Goal: Task Accomplishment & Management: Complete application form

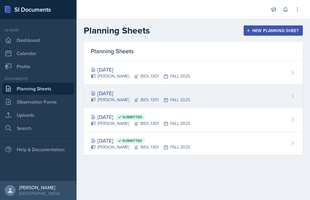
click at [112, 92] on div "[DATE]" at bounding box center [140, 93] width 99 height 8
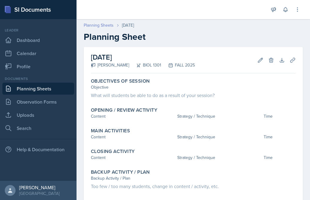
click at [104, 24] on link "Planning Sheets" at bounding box center [99, 25] width 30 height 6
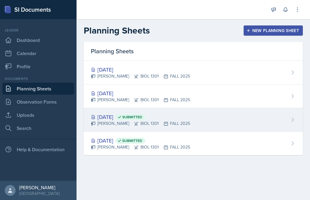
click at [120, 117] on div "[DATE] Submitted" at bounding box center [140, 117] width 99 height 8
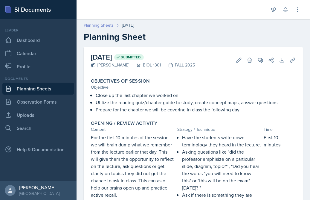
click at [100, 27] on link "Planning Sheets" at bounding box center [99, 25] width 30 height 6
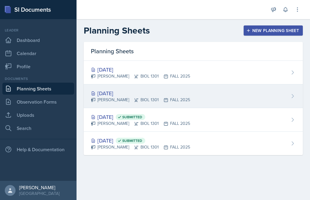
click at [118, 94] on div "[DATE]" at bounding box center [140, 93] width 99 height 8
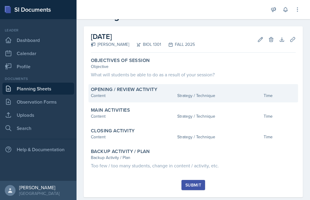
scroll to position [32, 0]
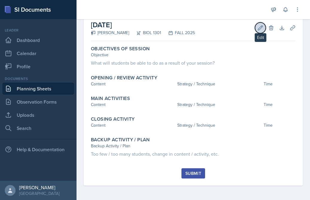
click at [241, 26] on button "Edit" at bounding box center [260, 27] width 11 height 11
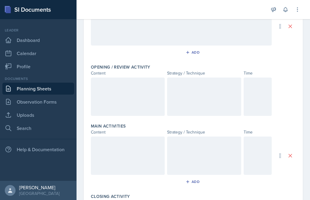
click at [241, 101] on div at bounding box center [258, 96] width 28 height 38
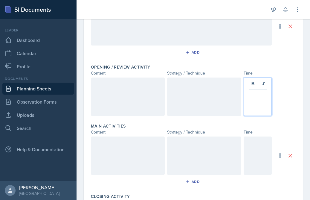
scroll to position [98, 0]
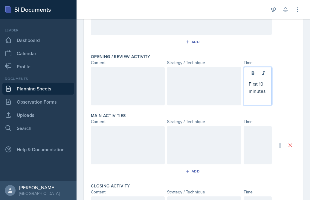
click at [241, 137] on div at bounding box center [258, 145] width 28 height 38
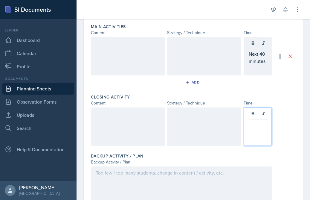
click at [241, 120] on p at bounding box center [258, 123] width 18 height 7
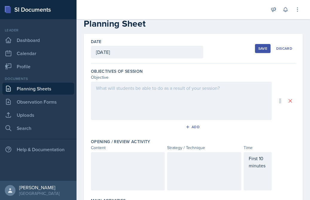
scroll to position [5, 0]
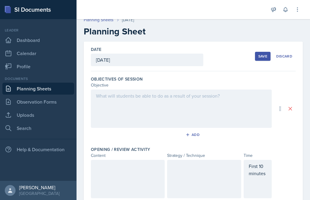
click at [172, 101] on div at bounding box center [181, 108] width 181 height 38
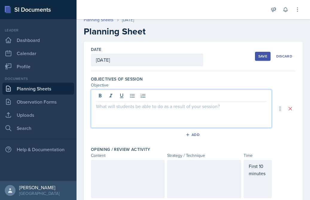
scroll to position [16, 0]
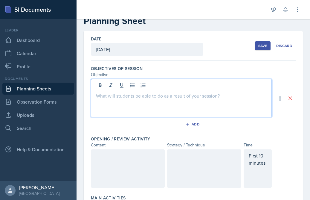
click at [193, 65] on div "Objectives of Session Objective Add" at bounding box center [193, 98] width 205 height 70
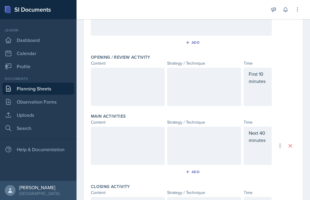
scroll to position [105, 0]
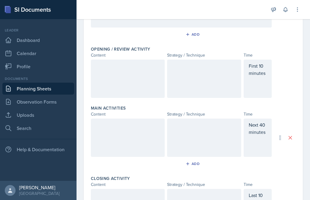
click at [241, 79] on div "First 10 minutes" at bounding box center [258, 78] width 28 height 38
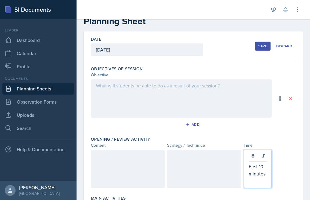
scroll to position [0, 0]
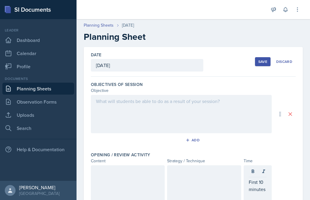
click at [128, 117] on div at bounding box center [181, 114] width 181 height 38
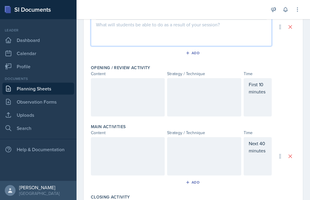
click at [241, 86] on p "First 10 minutes" at bounding box center [258, 88] width 18 height 14
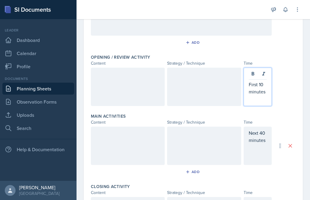
scroll to position [108, 0]
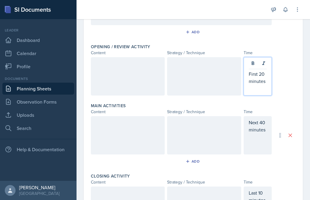
click at [241, 123] on div "Next 40 minutes" at bounding box center [258, 135] width 28 height 38
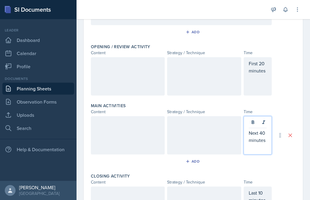
click at [241, 134] on p "Next 40 minutes" at bounding box center [258, 136] width 18 height 14
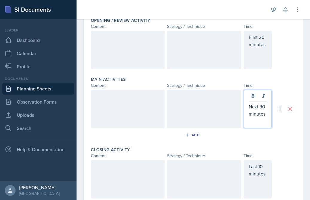
scroll to position [148, 0]
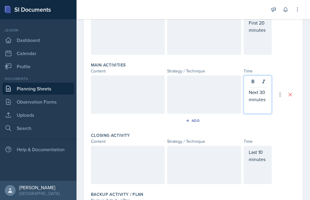
click at [241, 144] on div "Time" at bounding box center [258, 141] width 28 height 6
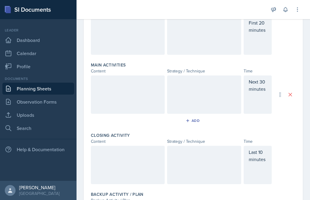
click at [241, 152] on div "Last 10 minutes" at bounding box center [258, 165] width 28 height 38
click at [241, 163] on p "Last 10 minutes" at bounding box center [258, 166] width 18 height 14
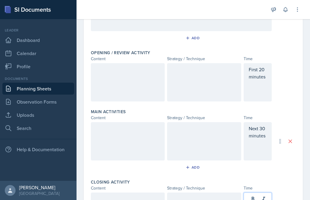
scroll to position [97, 0]
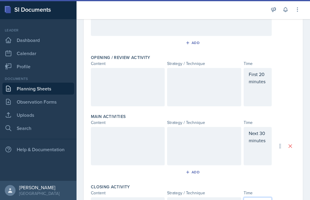
click at [129, 79] on div at bounding box center [128, 87] width 74 height 38
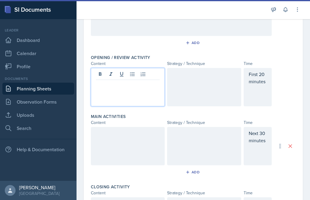
scroll to position [108, 0]
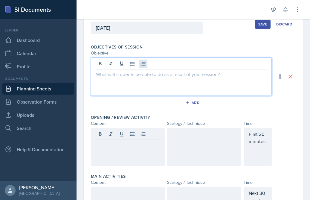
click at [146, 65] on div at bounding box center [181, 76] width 181 height 38
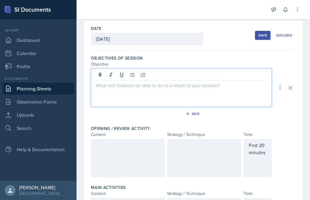
scroll to position [0, 0]
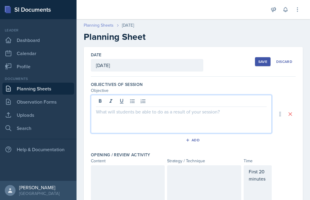
click at [105, 27] on link "Planning Sheets" at bounding box center [99, 25] width 30 height 6
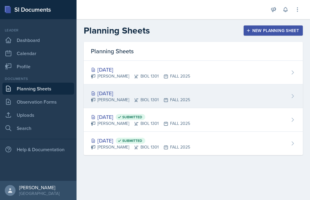
click at [128, 92] on div "[DATE]" at bounding box center [140, 93] width 99 height 8
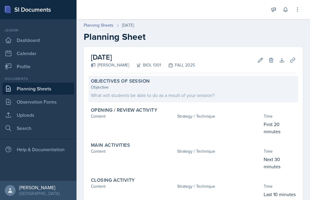
scroll to position [31, 0]
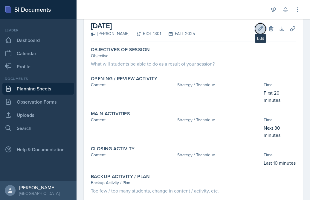
click at [241, 30] on icon at bounding box center [260, 29] width 6 height 6
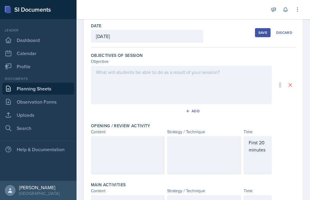
click at [139, 79] on div at bounding box center [181, 85] width 181 height 38
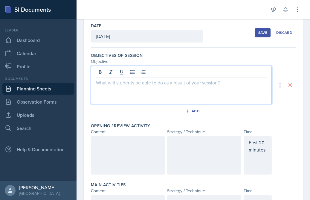
scroll to position [29, 0]
click at [134, 72] on icon at bounding box center [132, 73] width 4 height 4
click at [130, 83] on p at bounding box center [181, 82] width 171 height 7
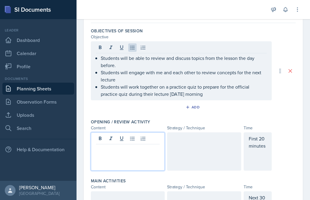
click at [99, 145] on p at bounding box center [128, 148] width 64 height 7
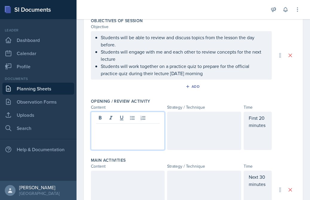
scroll to position [64, 0]
click at [173, 127] on div at bounding box center [204, 130] width 74 height 38
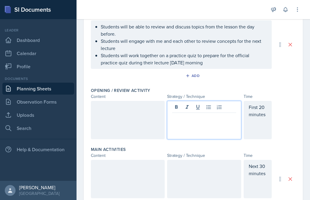
click at [136, 117] on div at bounding box center [128, 120] width 74 height 38
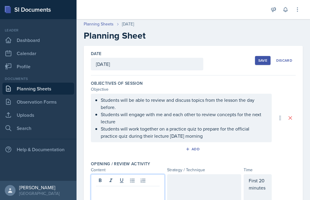
scroll to position [0, 0]
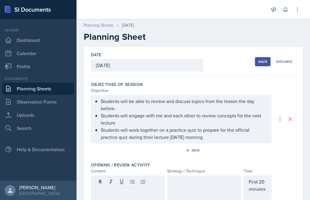
click at [98, 23] on link "Planning Sheets" at bounding box center [99, 25] width 30 height 6
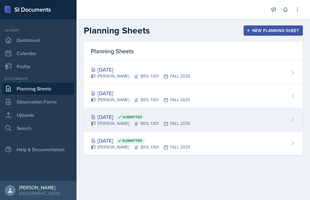
click at [123, 115] on div "[DATE] Submitted" at bounding box center [140, 117] width 99 height 8
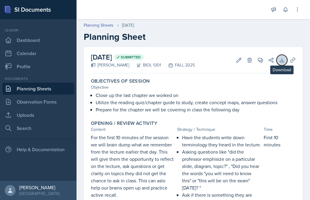
click at [241, 57] on icon at bounding box center [282, 60] width 6 height 6
click at [114, 24] on div "Planning Sheets" at bounding box center [103, 25] width 38 height 6
click at [109, 24] on link "Planning Sheets" at bounding box center [99, 25] width 30 height 6
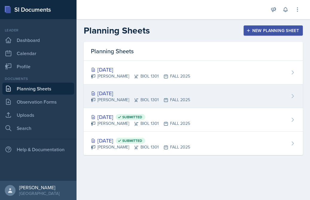
click at [111, 92] on div "[DATE]" at bounding box center [140, 93] width 99 height 8
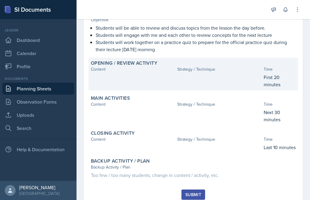
scroll to position [88, 0]
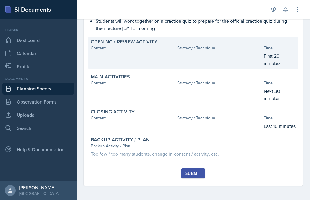
click at [157, 65] on div at bounding box center [133, 59] width 84 height 14
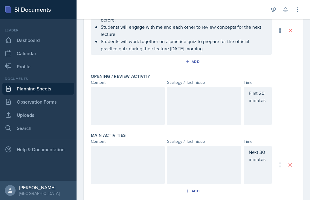
click at [128, 104] on div at bounding box center [128, 106] width 74 height 38
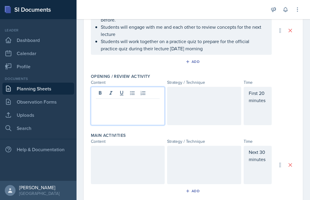
scroll to position [99, 0]
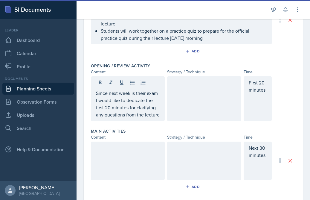
click at [180, 94] on div at bounding box center [204, 98] width 74 height 45
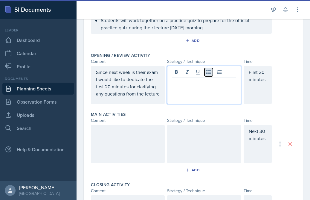
click at [212, 72] on button at bounding box center [208, 72] width 8 height 8
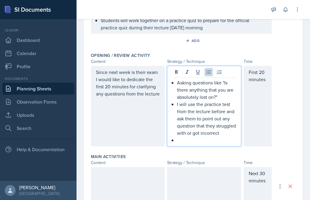
click at [160, 96] on div "Since next week is their exam I would like to dedicate the first 20 minutes for…" at bounding box center [128, 106] width 74 height 80
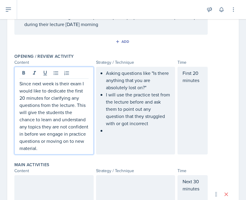
scroll to position [102, 0]
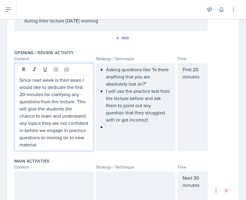
click at [117, 133] on div "Asking questions like "Is there anything that you are absolutely lost on?" I wi…" at bounding box center [135, 107] width 79 height 88
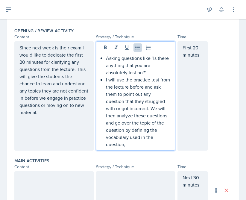
scroll to position [121, 0]
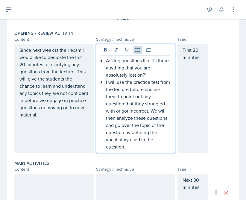
click at [44, 176] on p at bounding box center [53, 179] width 69 height 7
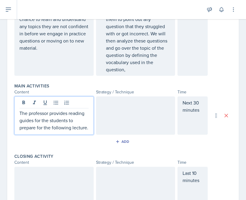
scroll to position [215, 0]
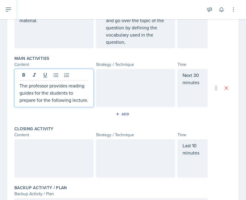
click at [39, 142] on p at bounding box center [53, 145] width 69 height 7
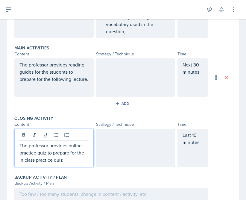
click at [106, 72] on div at bounding box center [135, 77] width 79 height 38
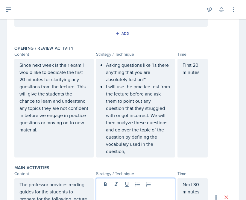
scroll to position [106, 0]
click at [144, 146] on p "I will use the practice test from the lecture before and ask them to point out …" at bounding box center [138, 119] width 64 height 72
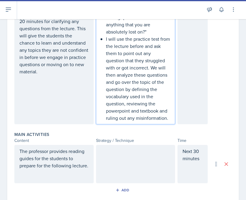
scroll to position [196, 0]
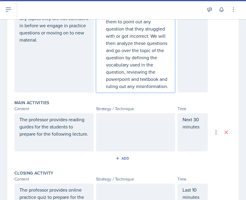
click at [106, 114] on div at bounding box center [135, 132] width 79 height 38
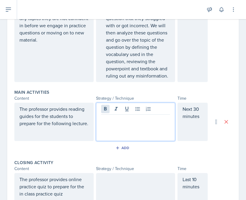
scroll to position [186, 0]
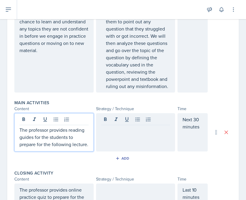
click at [67, 126] on p "The professor provides reading guides for the students to prepare for the follo…" at bounding box center [53, 137] width 69 height 22
click at [107, 122] on div at bounding box center [135, 132] width 79 height 38
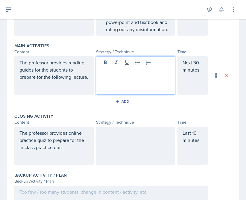
scroll to position [245, 0]
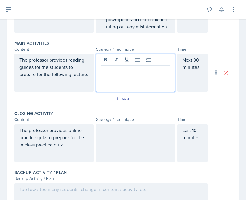
click at [107, 129] on div at bounding box center [135, 143] width 79 height 38
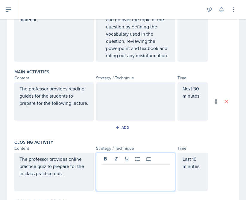
scroll to position [220, 0]
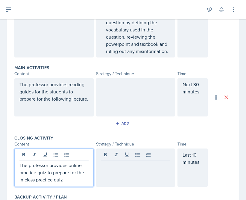
click at [70, 165] on p "The professor provides online practice quiz to prepare for the in class practic…" at bounding box center [53, 172] width 69 height 22
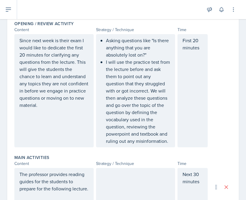
scroll to position [128, 0]
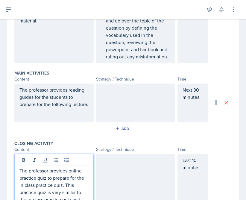
click at [82, 105] on div "The professor provides reading guides for the students to prepare for the follo…" at bounding box center [53, 102] width 79 height 38
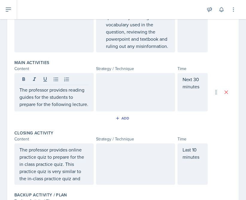
click at [89, 99] on div "The professor provides reading guides for the students to prepare for the follo…" at bounding box center [53, 92] width 79 height 38
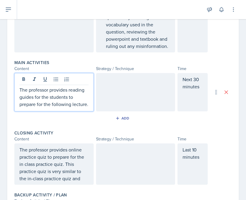
click at [90, 96] on div "The professor provides reading guides for the students to prepare for the follo…" at bounding box center [53, 92] width 79 height 38
click at [88, 97] on p "The professor provides reading guides for the students to prepare for the follo…" at bounding box center [53, 97] width 69 height 22
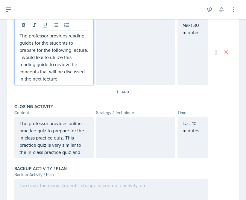
click at [66, 149] on div "The professor provides online practice quiz to prepare for the in class practic…" at bounding box center [53, 137] width 79 height 41
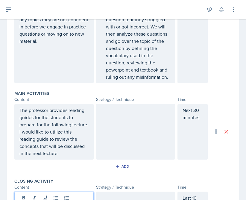
scroll to position [0, 0]
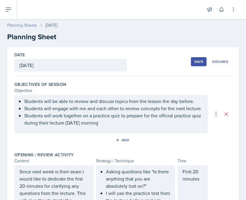
click at [24, 24] on link "Planning Sheets" at bounding box center [22, 25] width 30 height 6
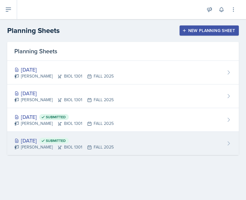
click at [51, 140] on div "[DATE] Submitted" at bounding box center [63, 140] width 99 height 8
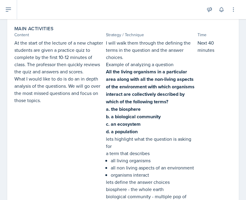
scroll to position [388, 0]
